Goal: Answer question/provide support: Share knowledge or assist other users

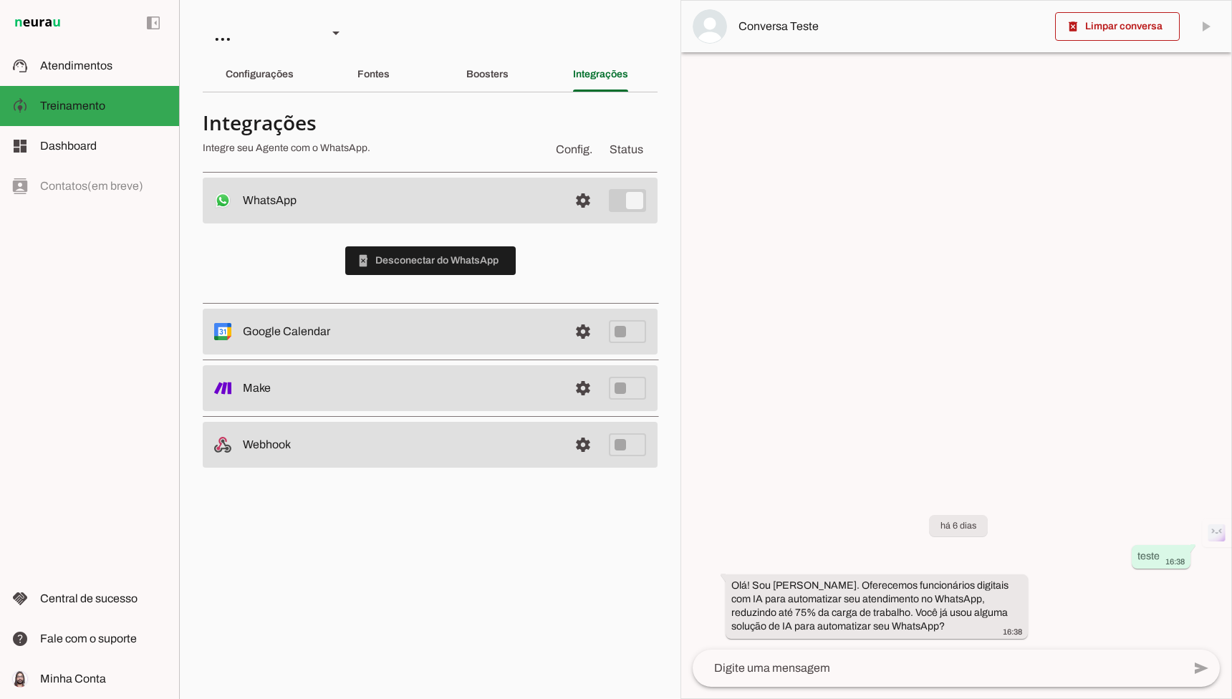
click at [83, 55] on md-item "support_agent Atendimentos Atendimentos" at bounding box center [89, 66] width 179 height 40
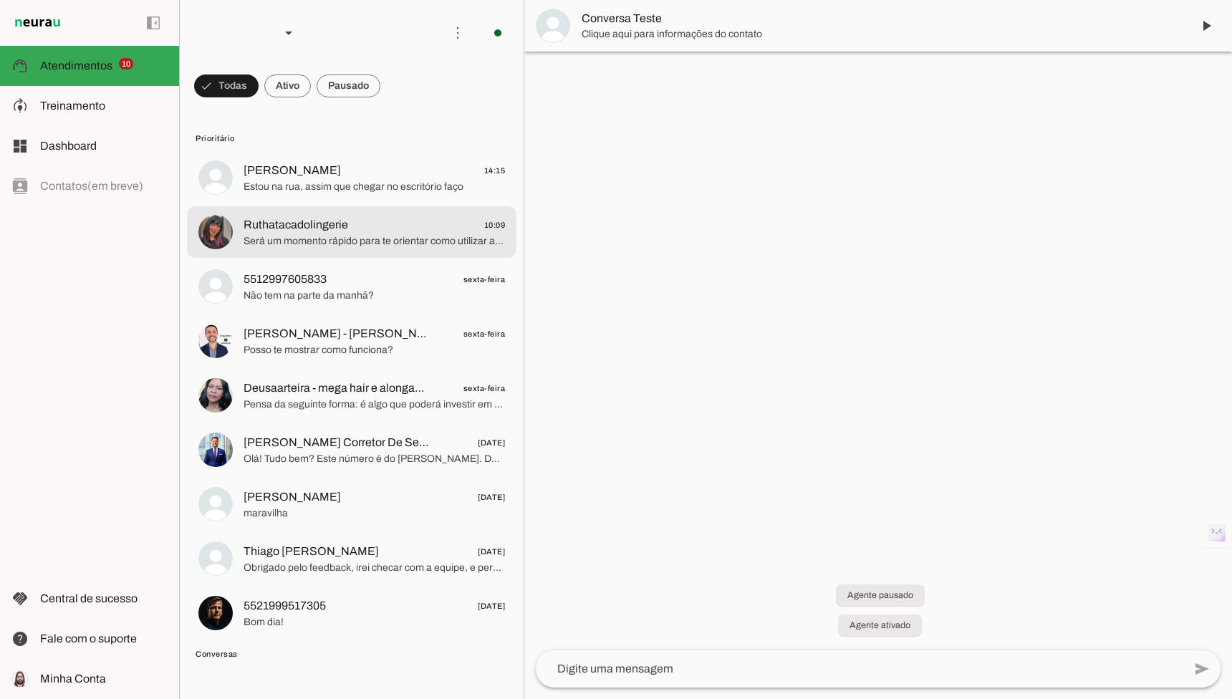
click at [304, 203] on md-item "Ruthatacadolingerie 10:09 Será um momento rápido para te orientar como utilizar…" at bounding box center [351, 178] width 329 height 52
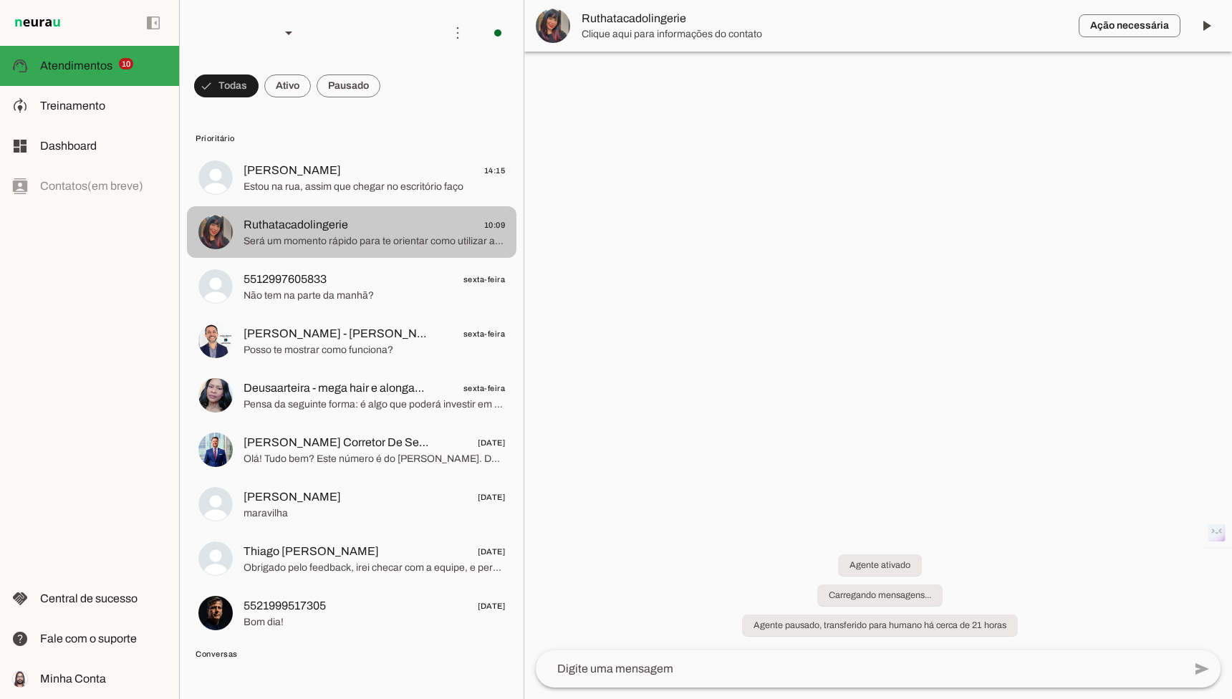
scroll to position [359, 0]
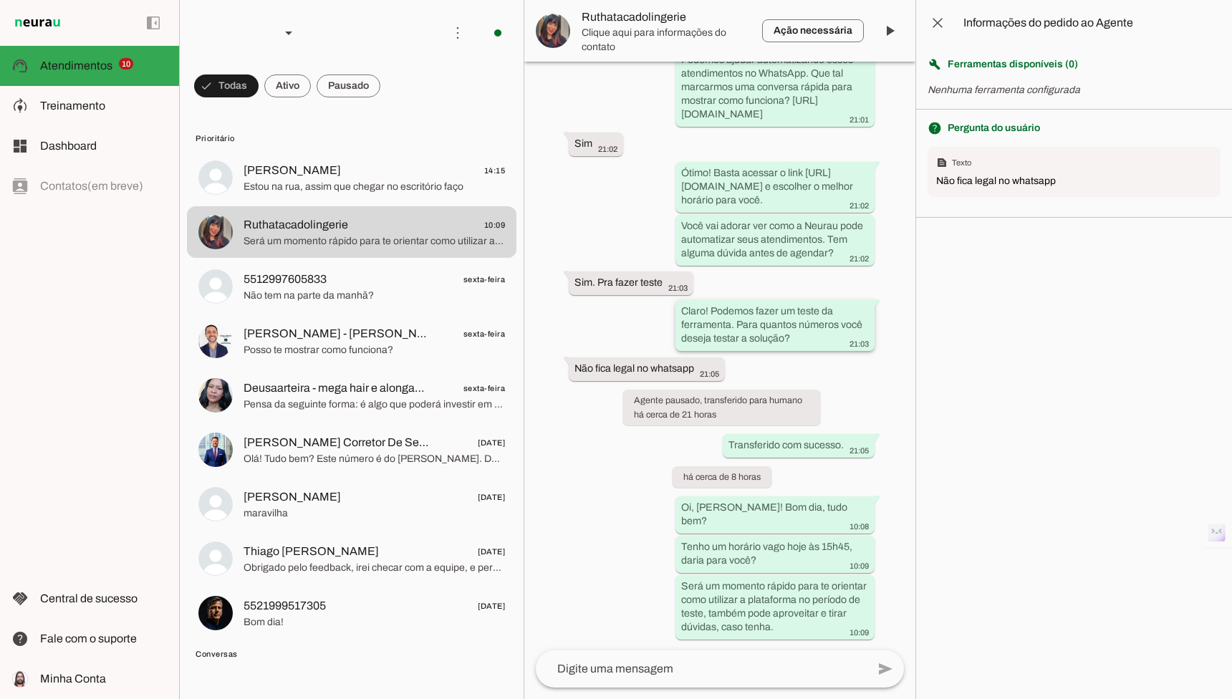
scroll to position [695, 0]
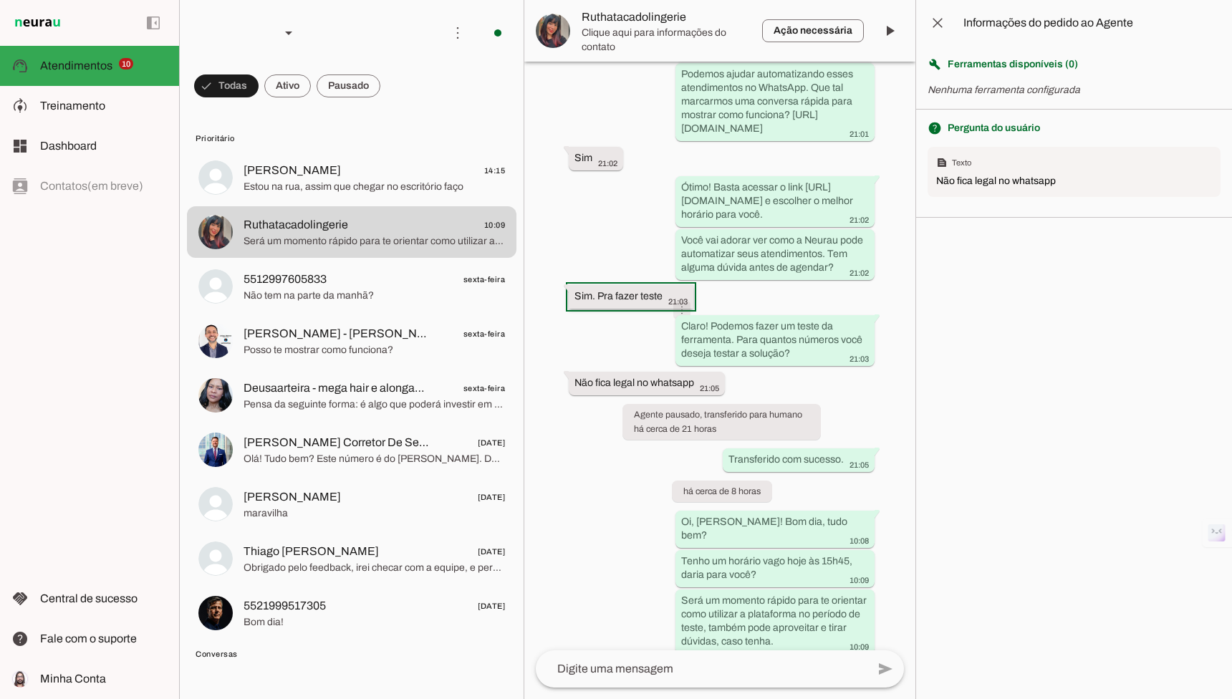
click at [0, 0] on slot "info" at bounding box center [0, 0] width 0 height 0
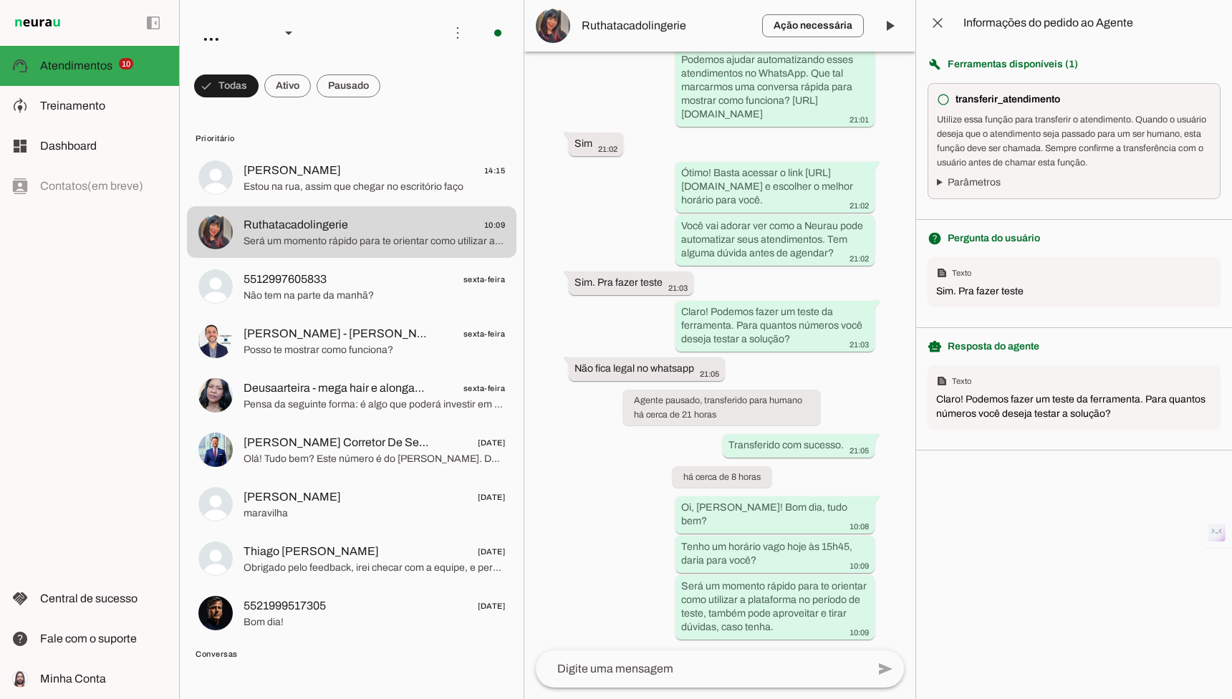
scroll to position [740, 0]
